Goal: Transaction & Acquisition: Purchase product/service

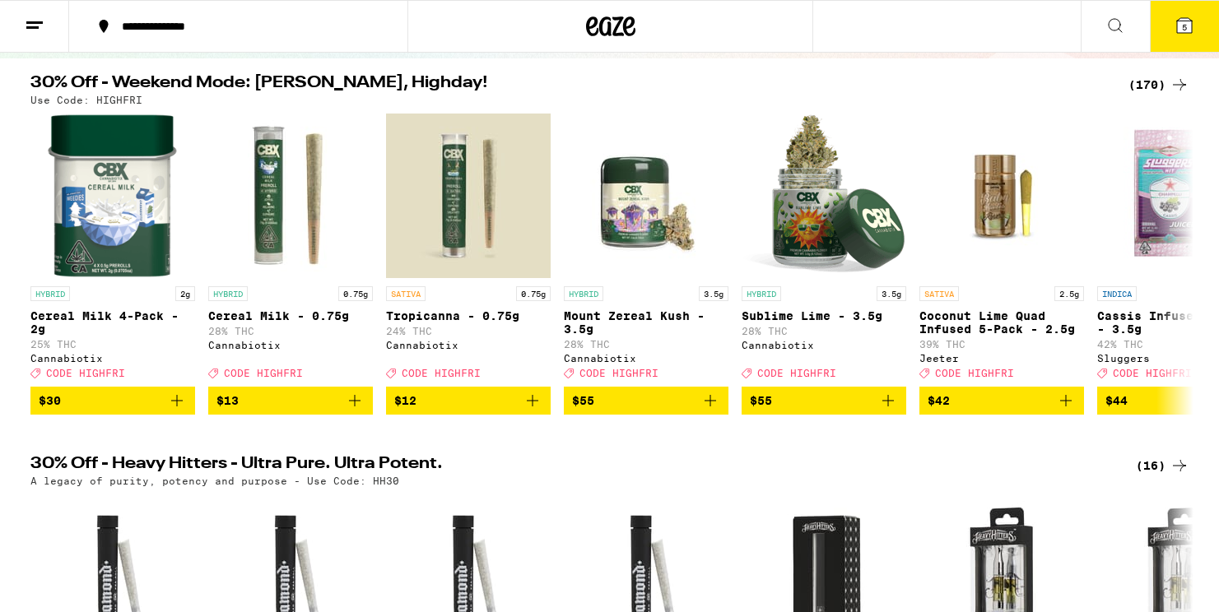
scroll to position [153, 0]
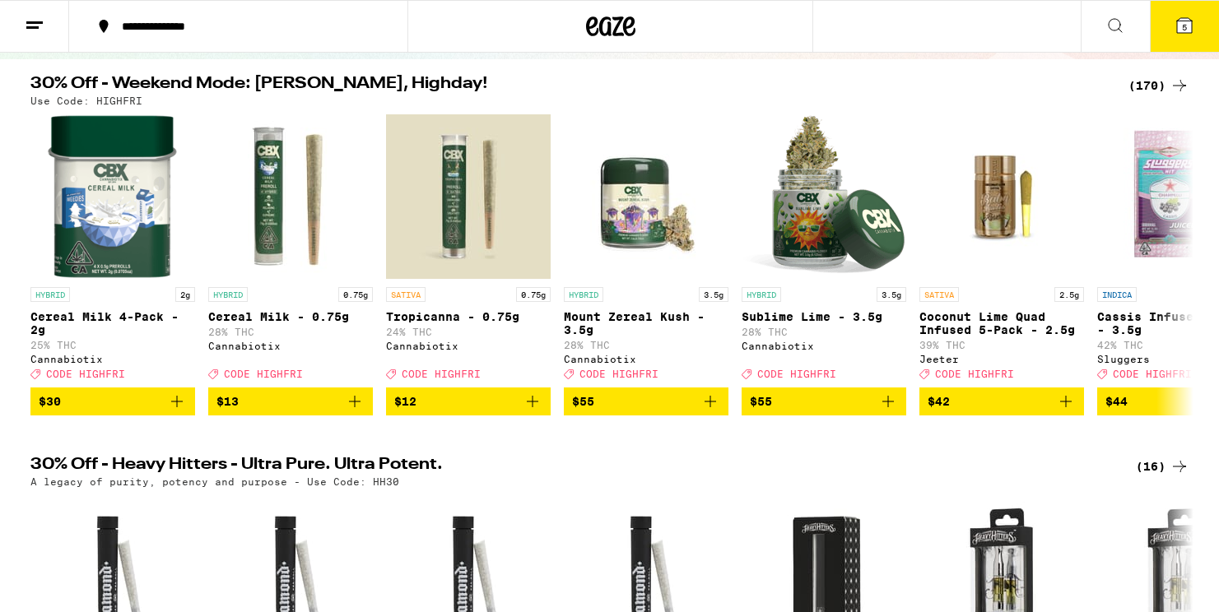
click at [1149, 92] on div "(170)" at bounding box center [1158, 86] width 61 height 20
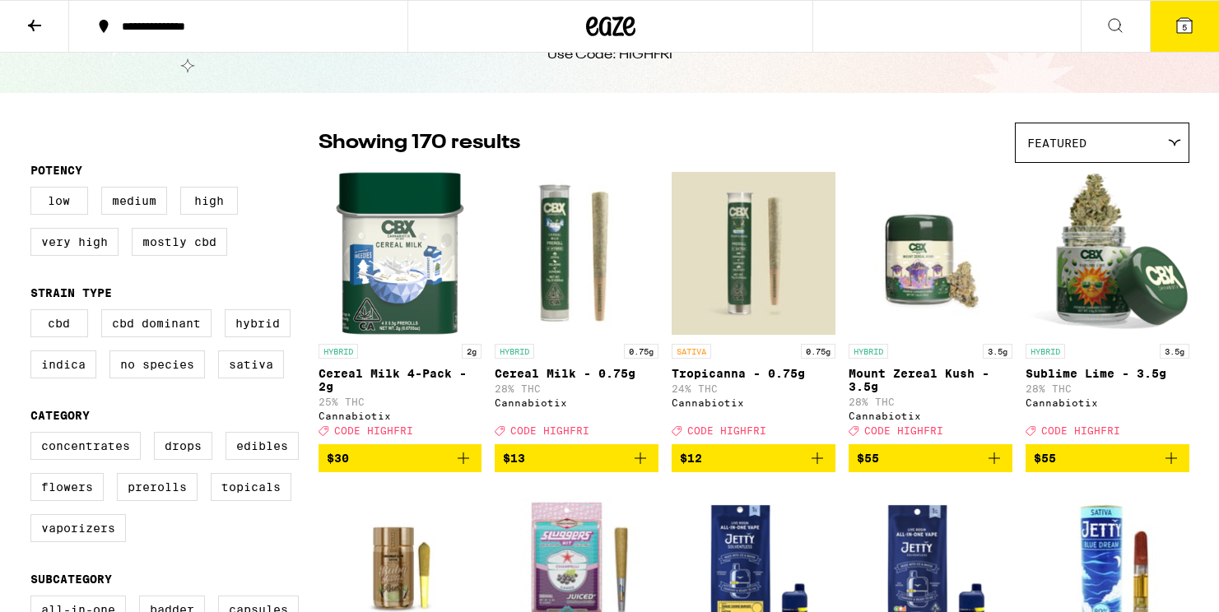
scroll to position [108, 0]
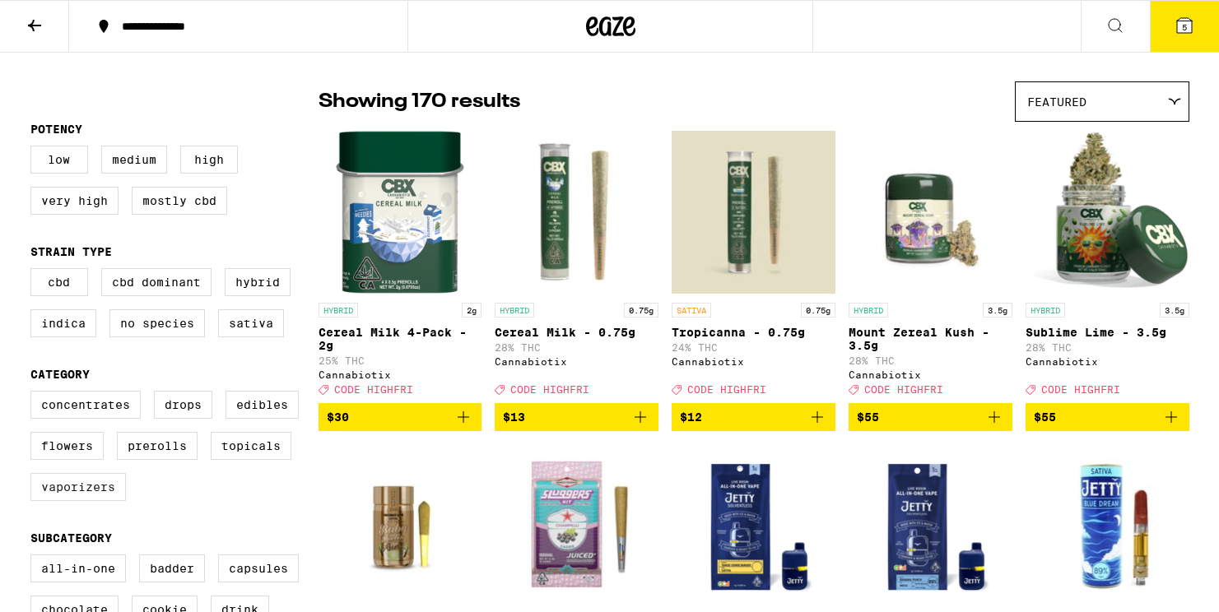
click at [95, 501] on label "Vaporizers" at bounding box center [77, 487] width 95 height 28
click at [35, 394] on input "Vaporizers" at bounding box center [34, 393] width 1 height 1
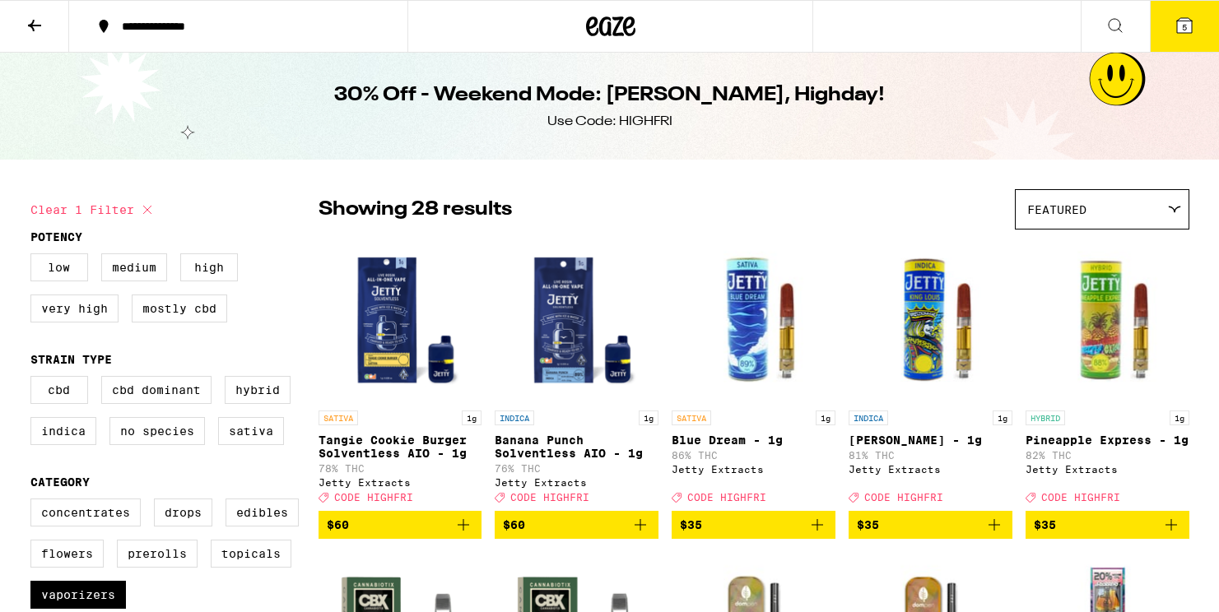
checkbox input "false"
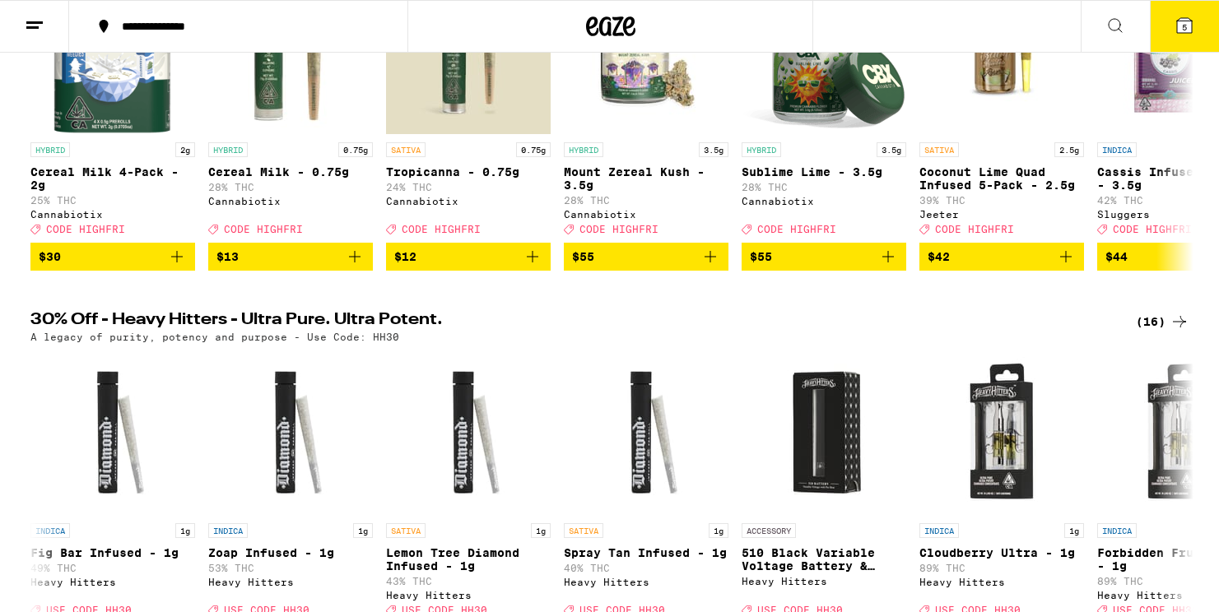
scroll to position [431, 0]
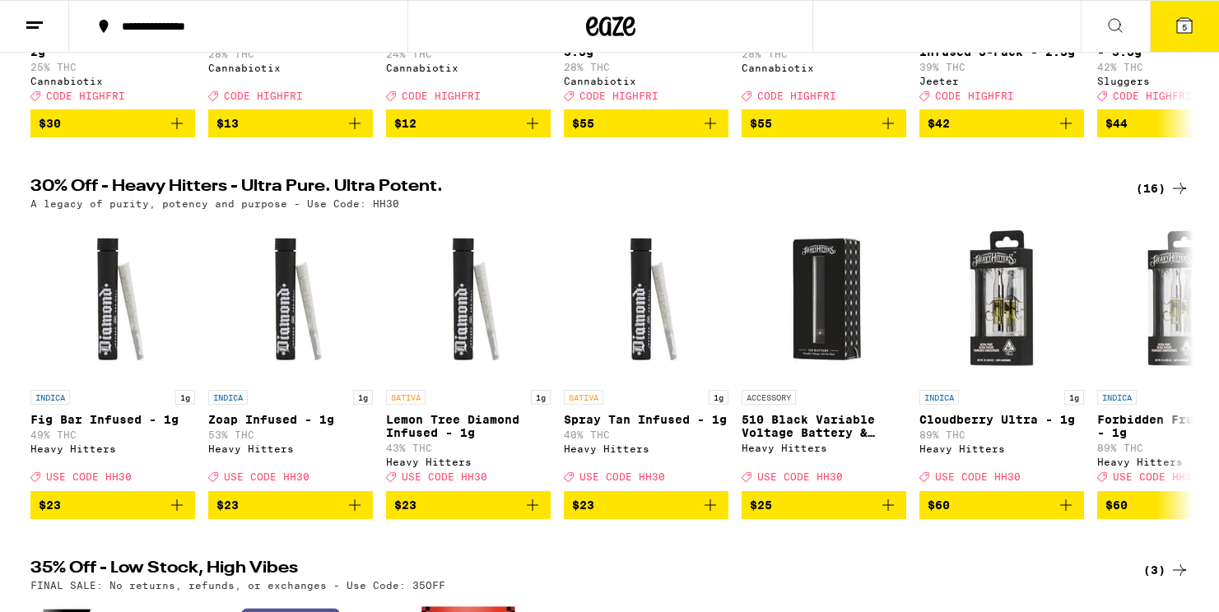
click at [1160, 198] on div "(16)" at bounding box center [1161, 189] width 53 height 20
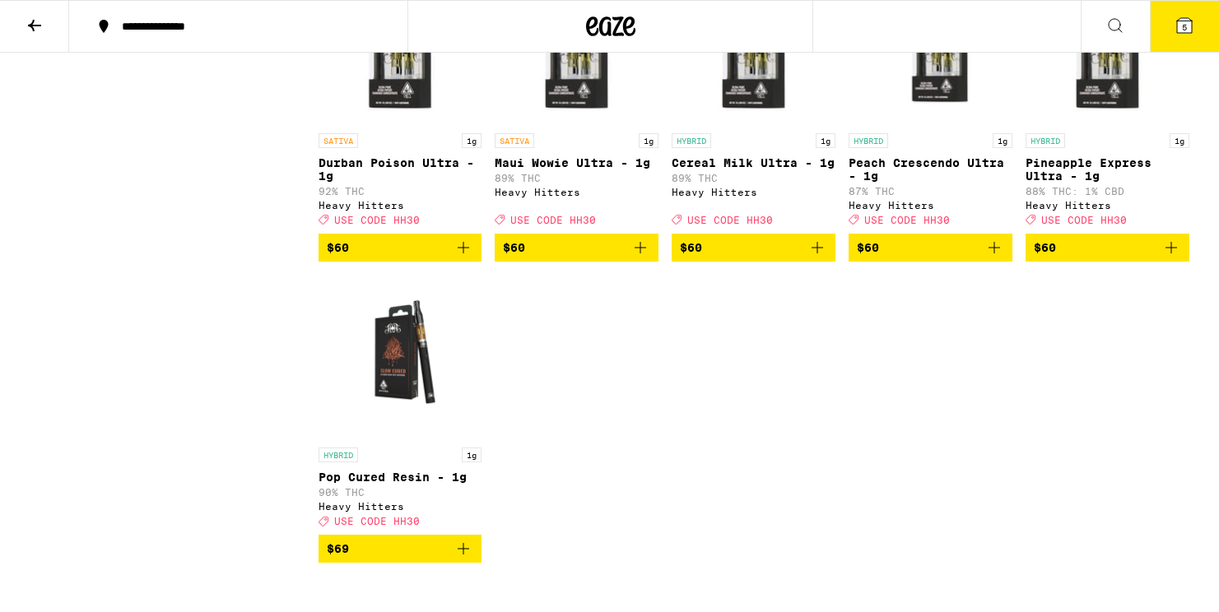
scroll to position [879, 0]
